Goal: Information Seeking & Learning: Learn about a topic

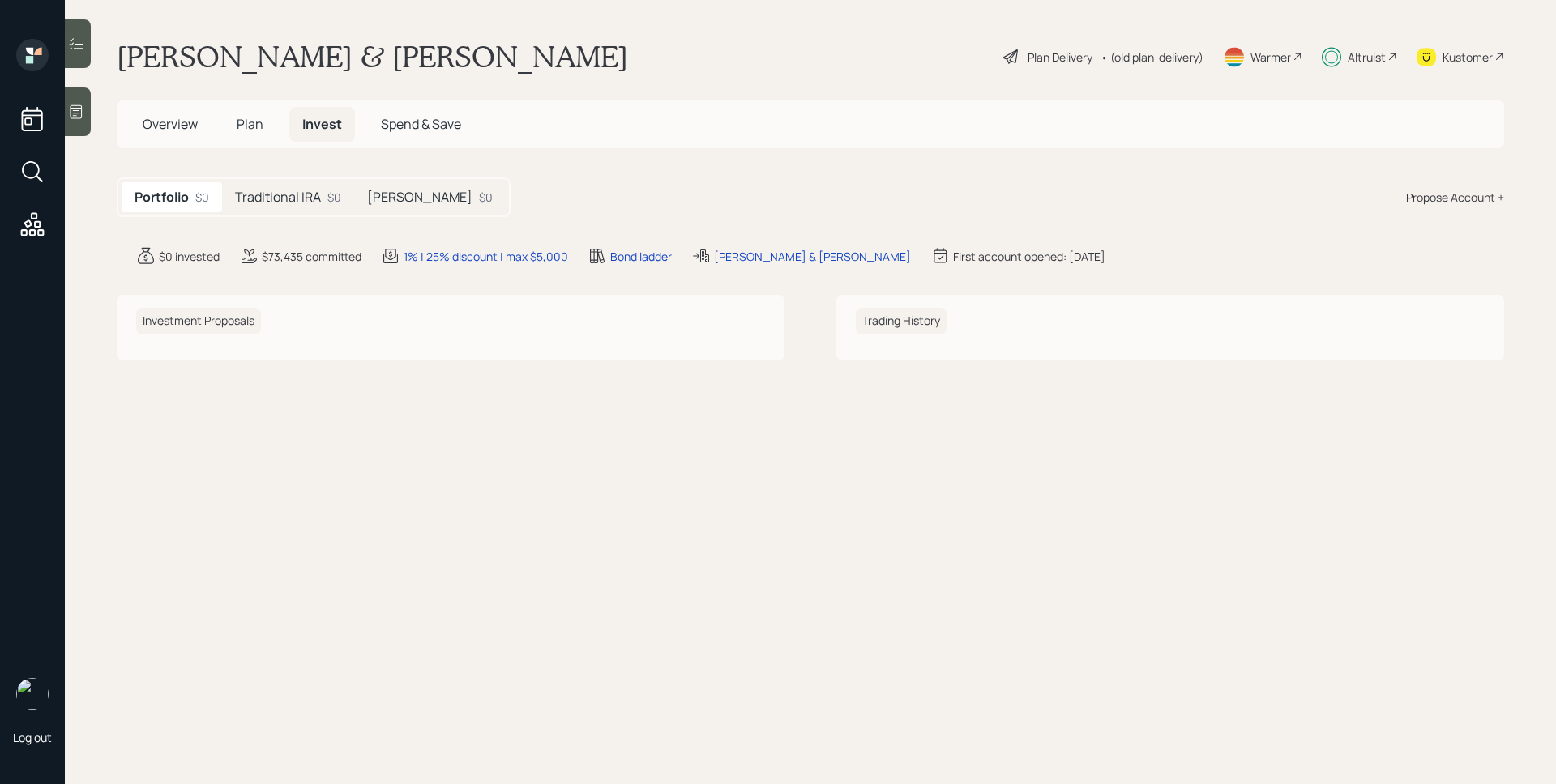
click at [288, 196] on h5 "Traditional IRA" at bounding box center [277, 197] width 86 height 15
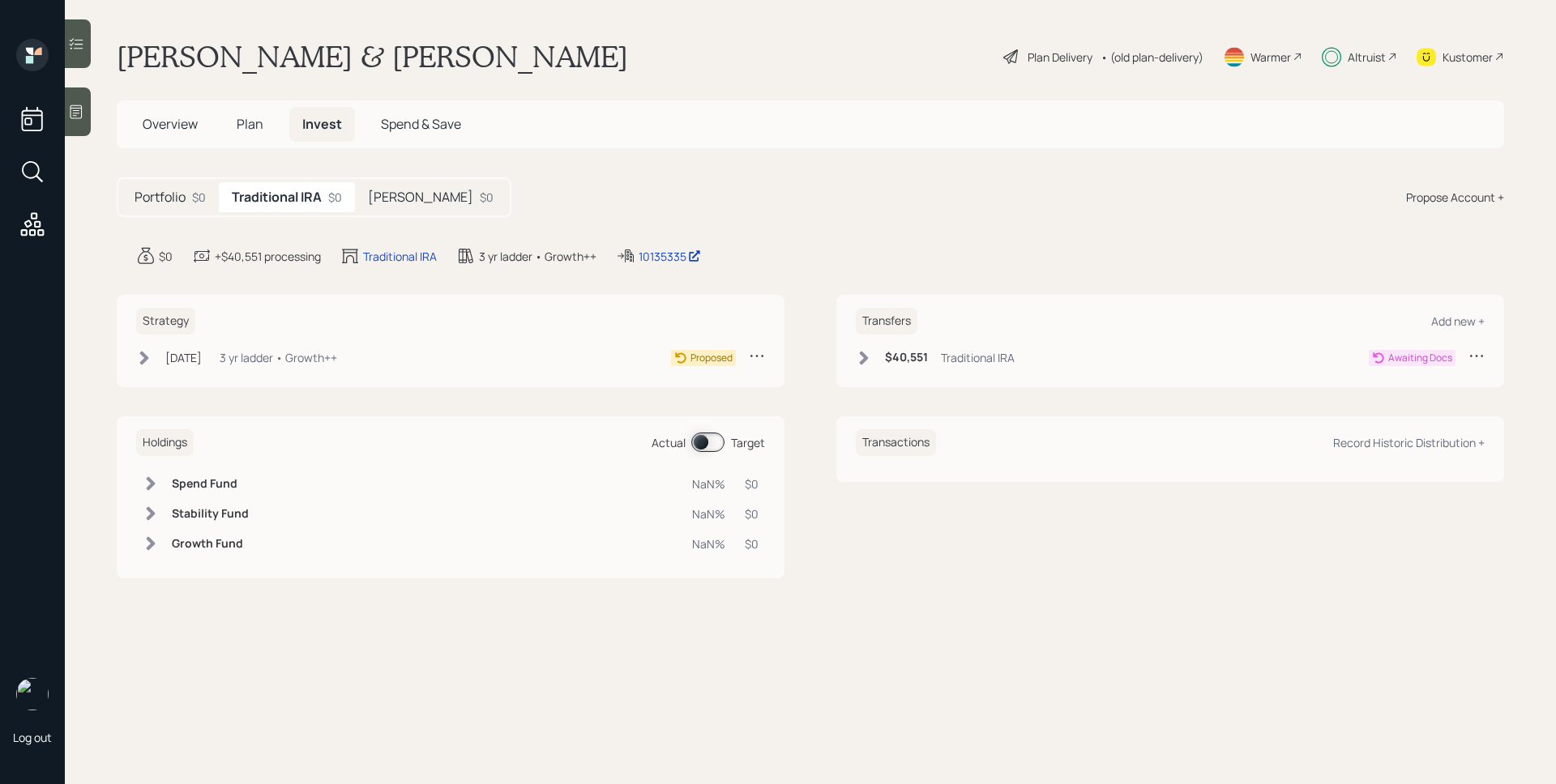
click at [406, 192] on h5 "[PERSON_NAME]" at bounding box center [421, 197] width 106 height 15
click at [196, 197] on div "$0" at bounding box center [199, 197] width 14 height 17
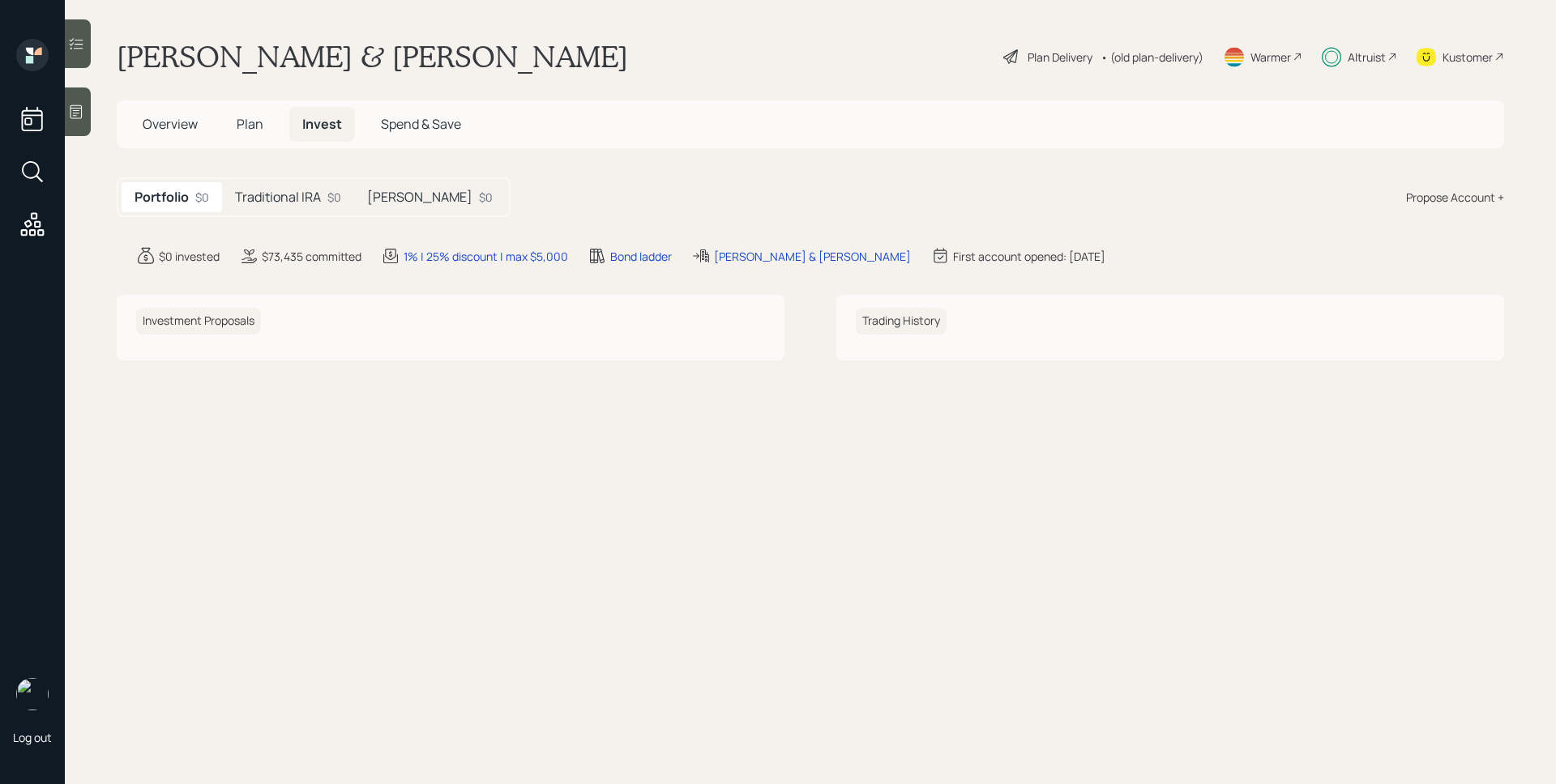
click at [253, 122] on span "Plan" at bounding box center [250, 124] width 27 height 18
